Goal: Information Seeking & Learning: Find specific fact

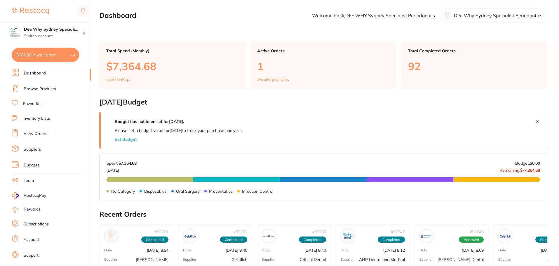
click at [47, 72] on li "Dashboard" at bounding box center [51, 73] width 79 height 9
click at [47, 91] on link "Browse Products" at bounding box center [40, 89] width 32 height 6
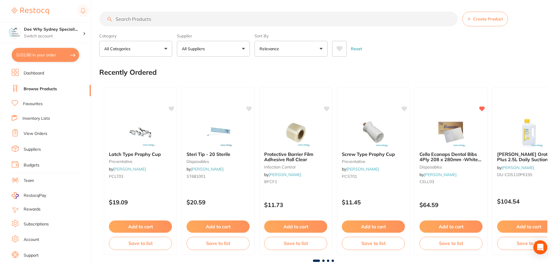
click at [186, 19] on input "search" at bounding box center [278, 19] width 359 height 15
type input "orings"
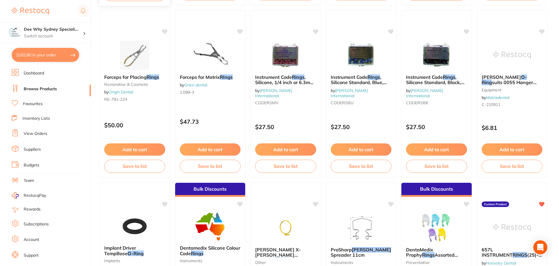
scroll to position [526, 0]
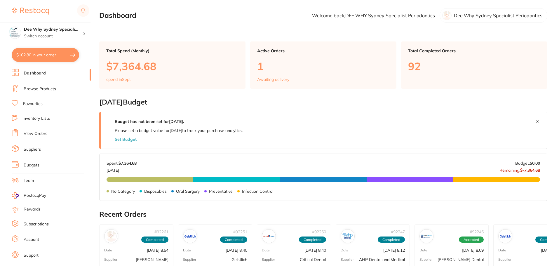
click at [33, 93] on li "Browse Products" at bounding box center [51, 89] width 79 height 9
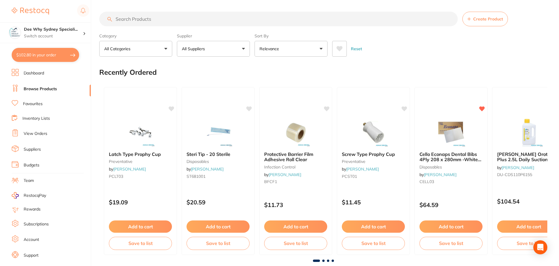
click at [155, 18] on input "search" at bounding box center [278, 19] width 359 height 15
paste input "[PERSON_NAME] Suction Handpiece Grey"
type input "[PERSON_NAME] Suction Handpiece Grey"
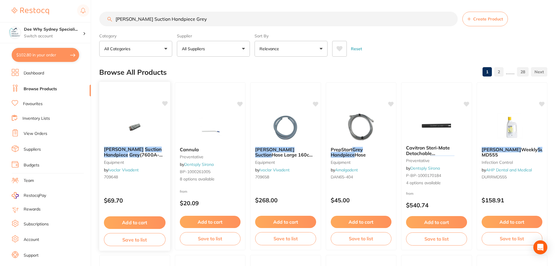
click at [135, 125] on img at bounding box center [135, 126] width 38 height 29
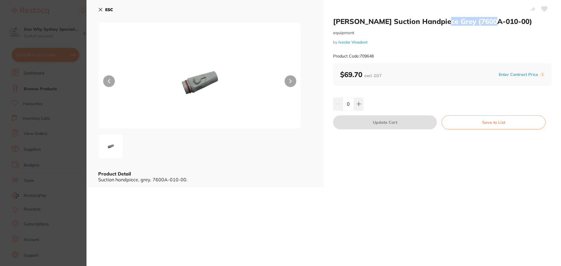
drag, startPoint x: 437, startPoint y: 18, endPoint x: 487, endPoint y: 22, distance: 50.1
click at [487, 22] on h2 "[PERSON_NAME] Suction Handpiece Grey (7600A-010-00)" at bounding box center [442, 21] width 218 height 9
click at [467, 26] on div "[PERSON_NAME] Suction Handpiece Grey (7600A-010-00) equipment by Ivoclar Vivade…" at bounding box center [442, 40] width 218 height 46
drag, startPoint x: 437, startPoint y: 22, endPoint x: 485, endPoint y: 23, distance: 48.2
click at [485, 23] on h2 "[PERSON_NAME] Suction Handpiece Grey (7600A-010-00)" at bounding box center [442, 21] width 218 height 9
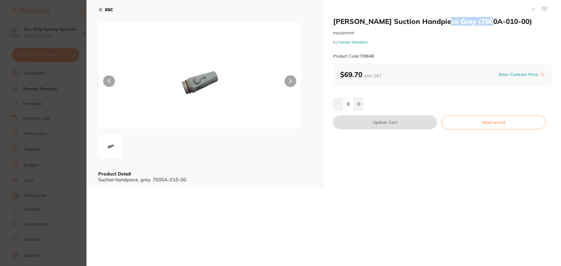
copy h2 "7600A-010-00"
drag, startPoint x: 343, startPoint y: 70, endPoint x: 367, endPoint y: 79, distance: 25.8
click at [367, 79] on b "$69.70 excl. GST" at bounding box center [360, 74] width 41 height 9
click at [401, 69] on div "$69.70 excl. GST Enter Contract Price i" at bounding box center [442, 74] width 218 height 23
drag, startPoint x: 372, startPoint y: 24, endPoint x: 330, endPoint y: 22, distance: 42.4
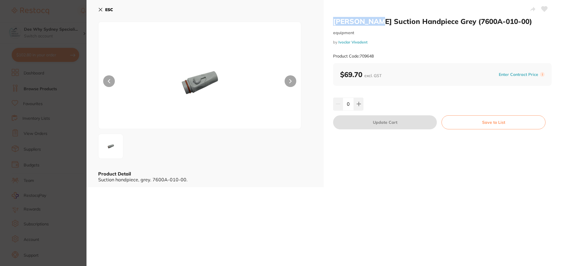
click at [330, 22] on div "[PERSON_NAME] Suction Handpiece Grey (7600A-010-00) equipment by Ivoclar Vivade…" at bounding box center [442, 93] width 237 height 187
click at [404, 36] on div "[PERSON_NAME] Suction Handpiece Grey (7600A-010-00) equipment by Ivoclar Vivade…" at bounding box center [442, 40] width 218 height 46
click at [349, 44] on link "Ivoclar Vivadent" at bounding box center [352, 42] width 29 height 5
